Goal: Transaction & Acquisition: Purchase product/service

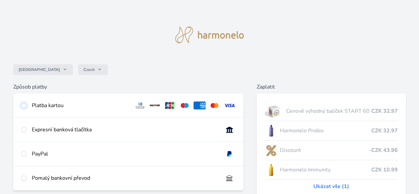
click at [27, 105] on input "radio" at bounding box center [23, 105] width 5 height 5
radio input "true"
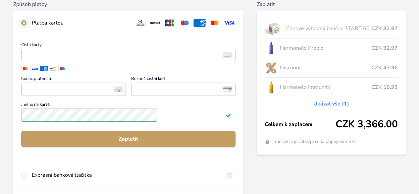
scroll to position [83, 0]
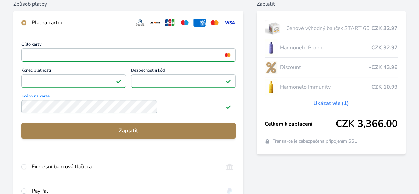
click at [152, 135] on span "Zaplatit" at bounding box center [129, 131] width 204 height 8
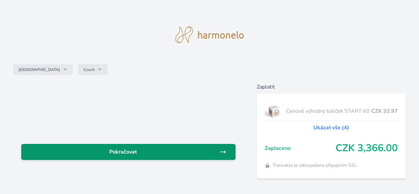
click at [157, 149] on span "Pokračovat" at bounding box center [123, 152] width 193 height 8
